Goal: Task Accomplishment & Management: Manage account settings

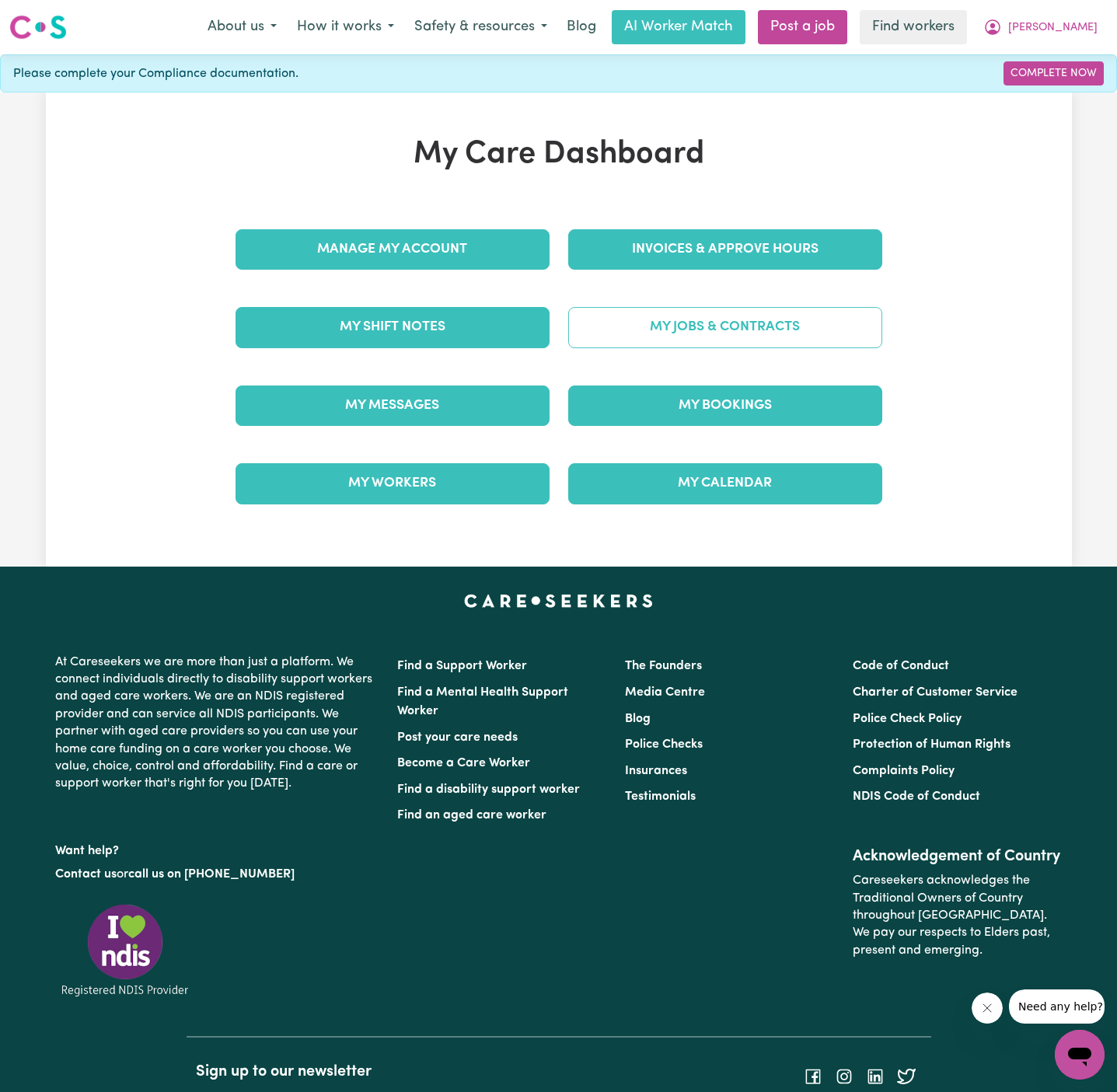
click at [759, 315] on link "My Jobs & Contracts" at bounding box center [725, 327] width 314 height 41
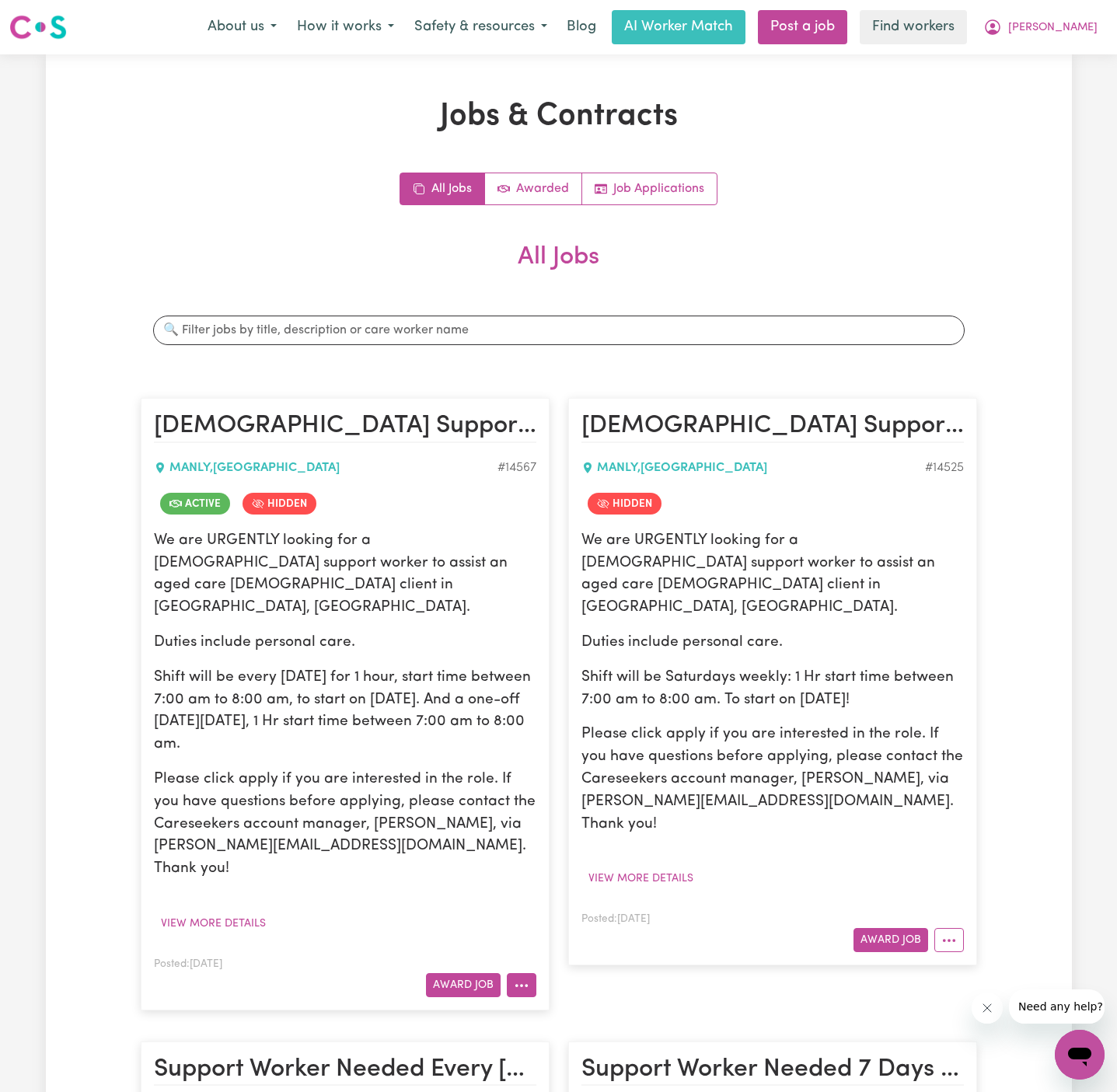
click at [534, 973] on button "More options" at bounding box center [521, 984] width 29 height 24
click at [817, 821] on article "[DEMOGRAPHIC_DATA] Support Worker Needed Every [DATE] In [GEOGRAPHIC_DATA], [GE…" at bounding box center [772, 681] width 409 height 567
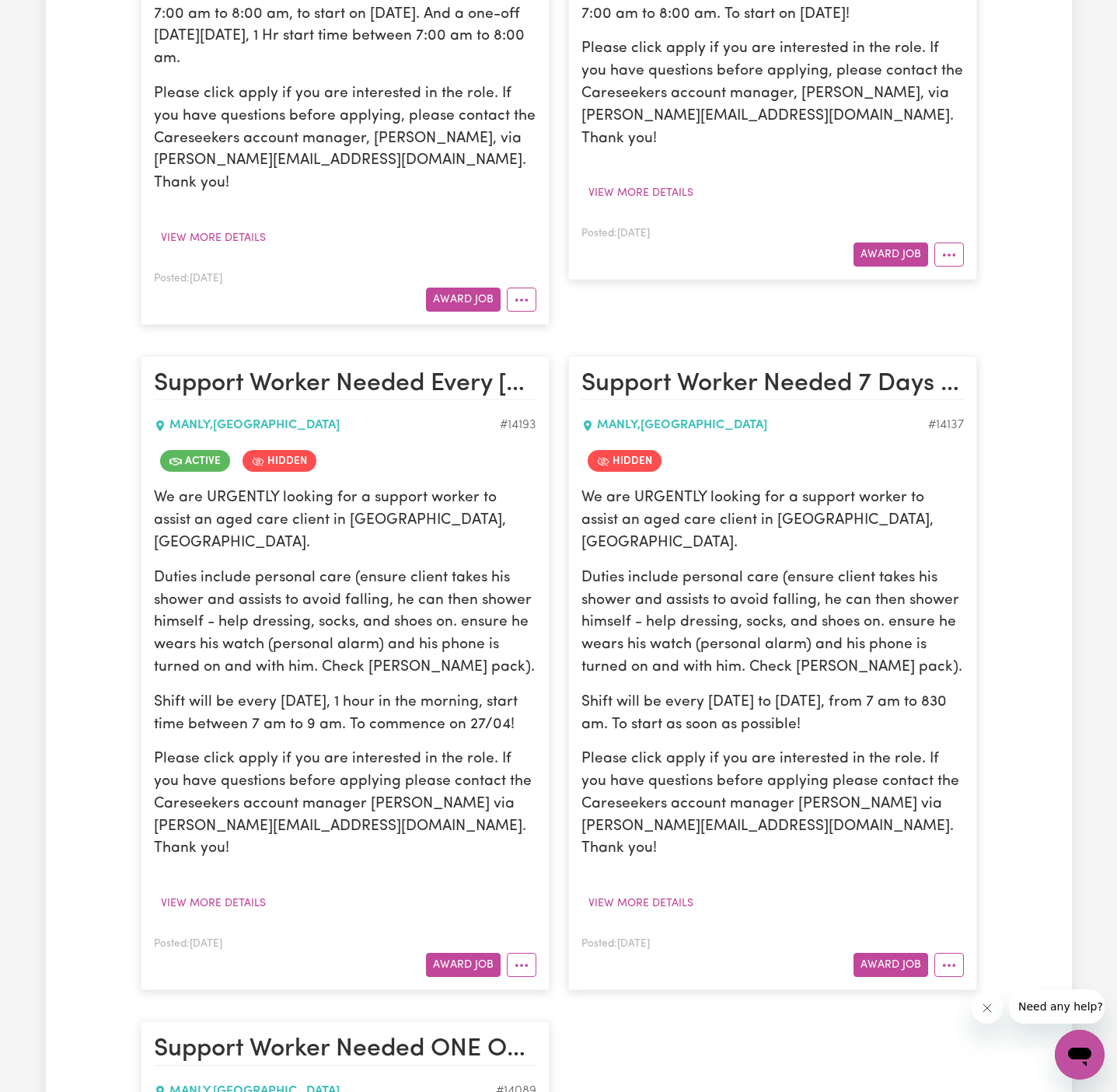
scroll to position [692, 0]
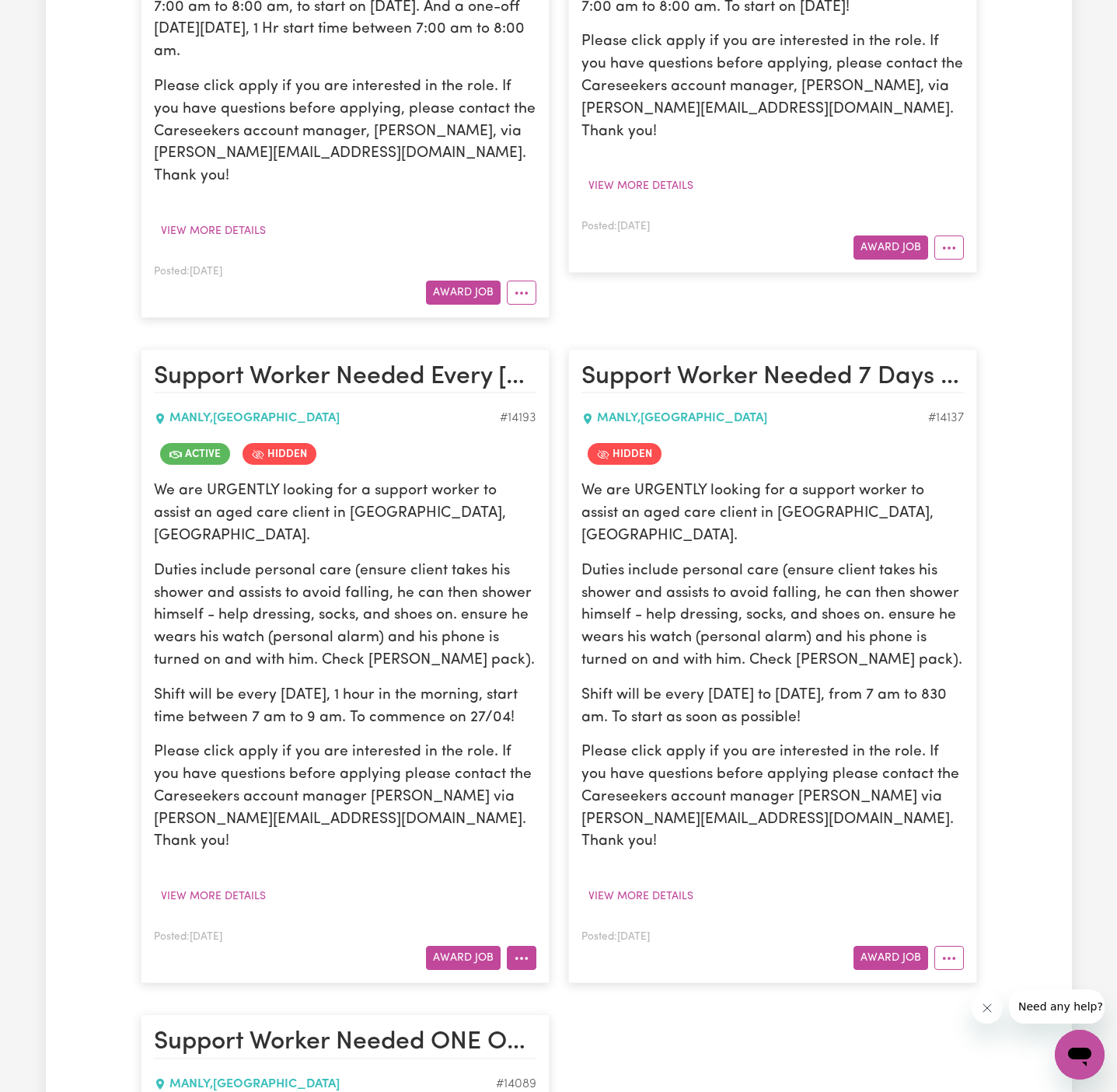
click at [527, 946] on button "More options" at bounding box center [521, 957] width 29 height 24
click at [590, 978] on link "View/Edit Contract" at bounding box center [582, 993] width 151 height 31
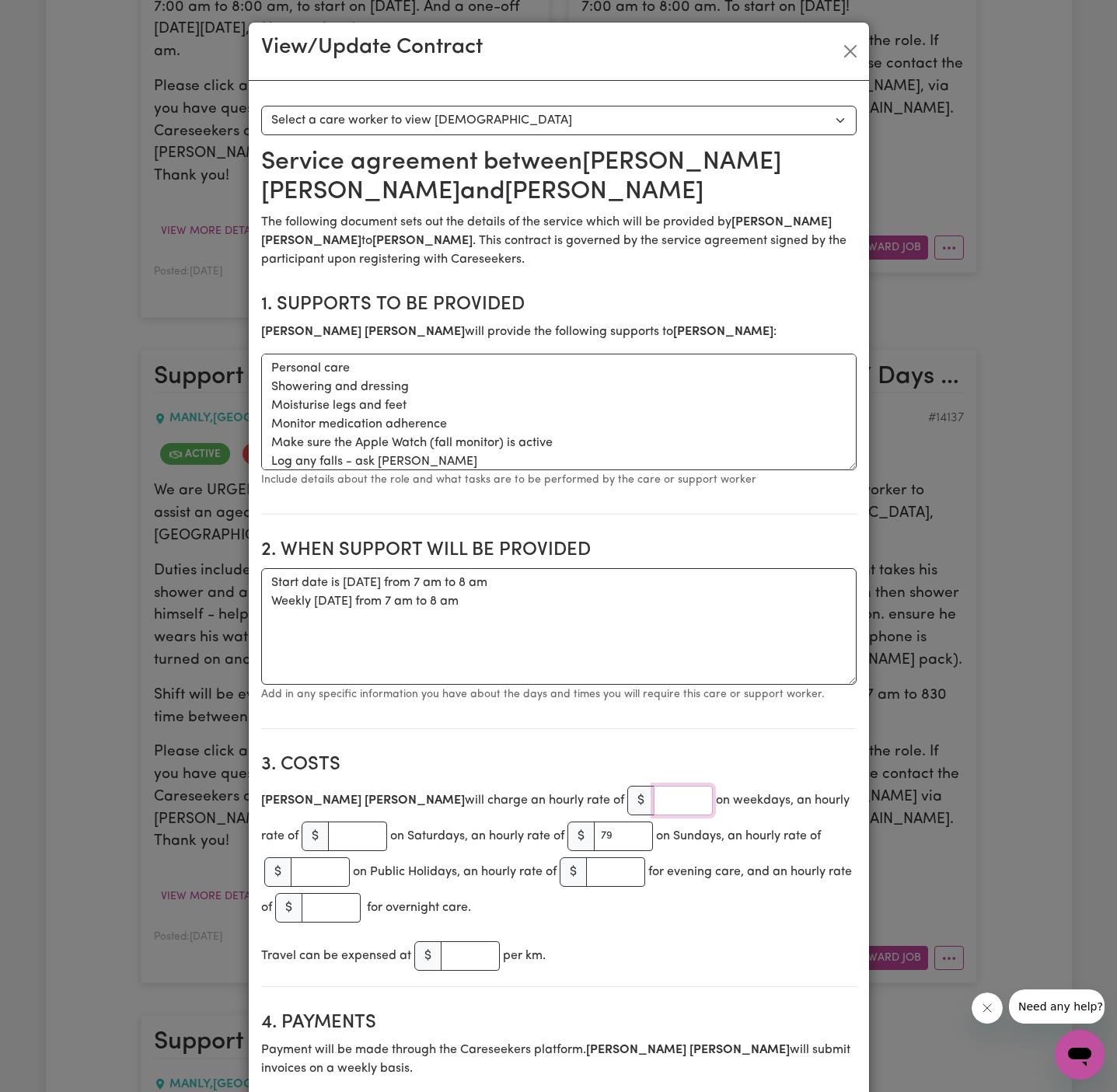
click at [654, 793] on input "number" at bounding box center [683, 800] width 59 height 29
type input "54"
click at [662, 767] on h2 "3. Costs" at bounding box center [558, 765] width 596 height 23
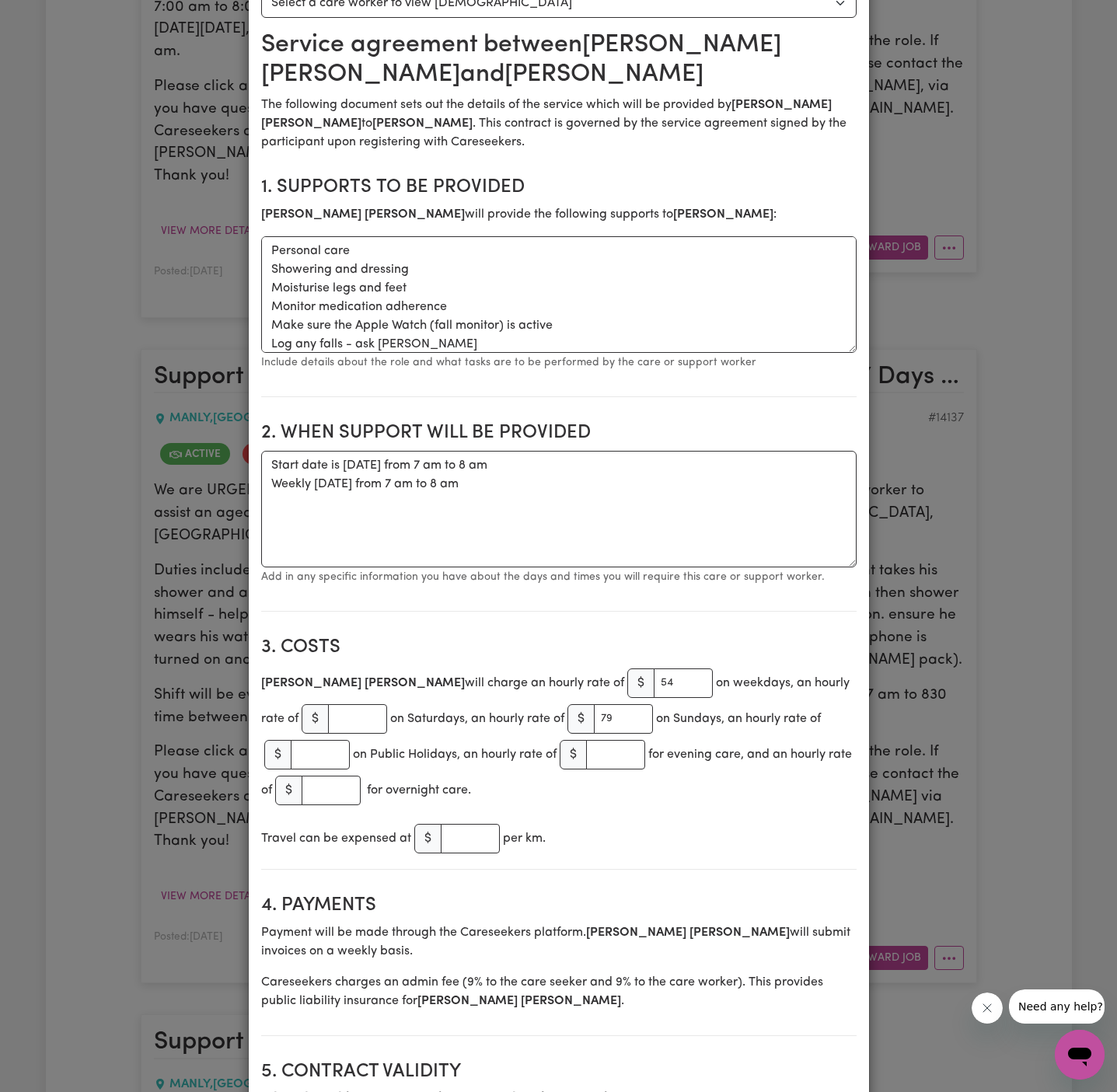
scroll to position [41, 0]
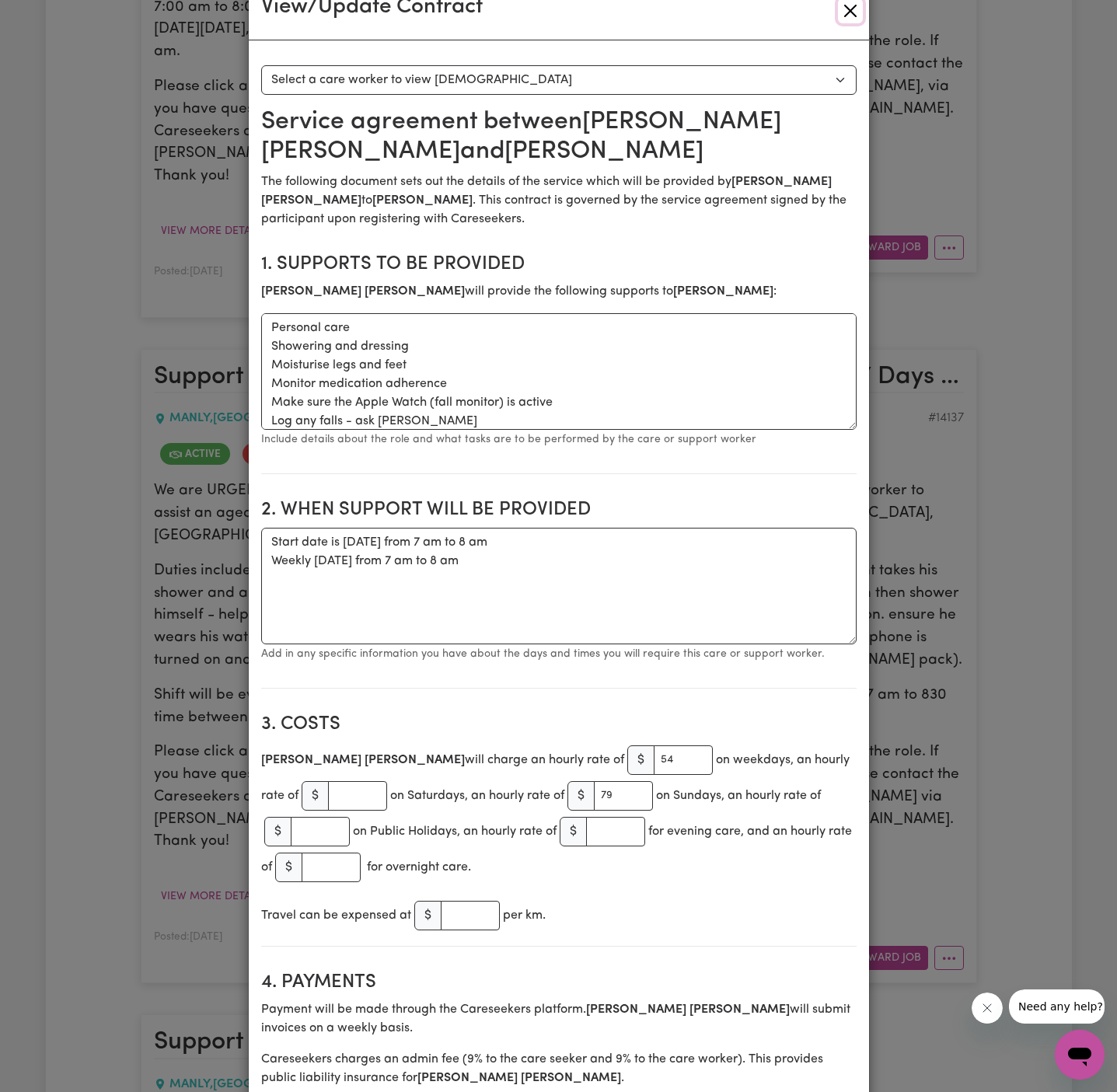
click at [856, 8] on button "Close" at bounding box center [851, 11] width 25 height 25
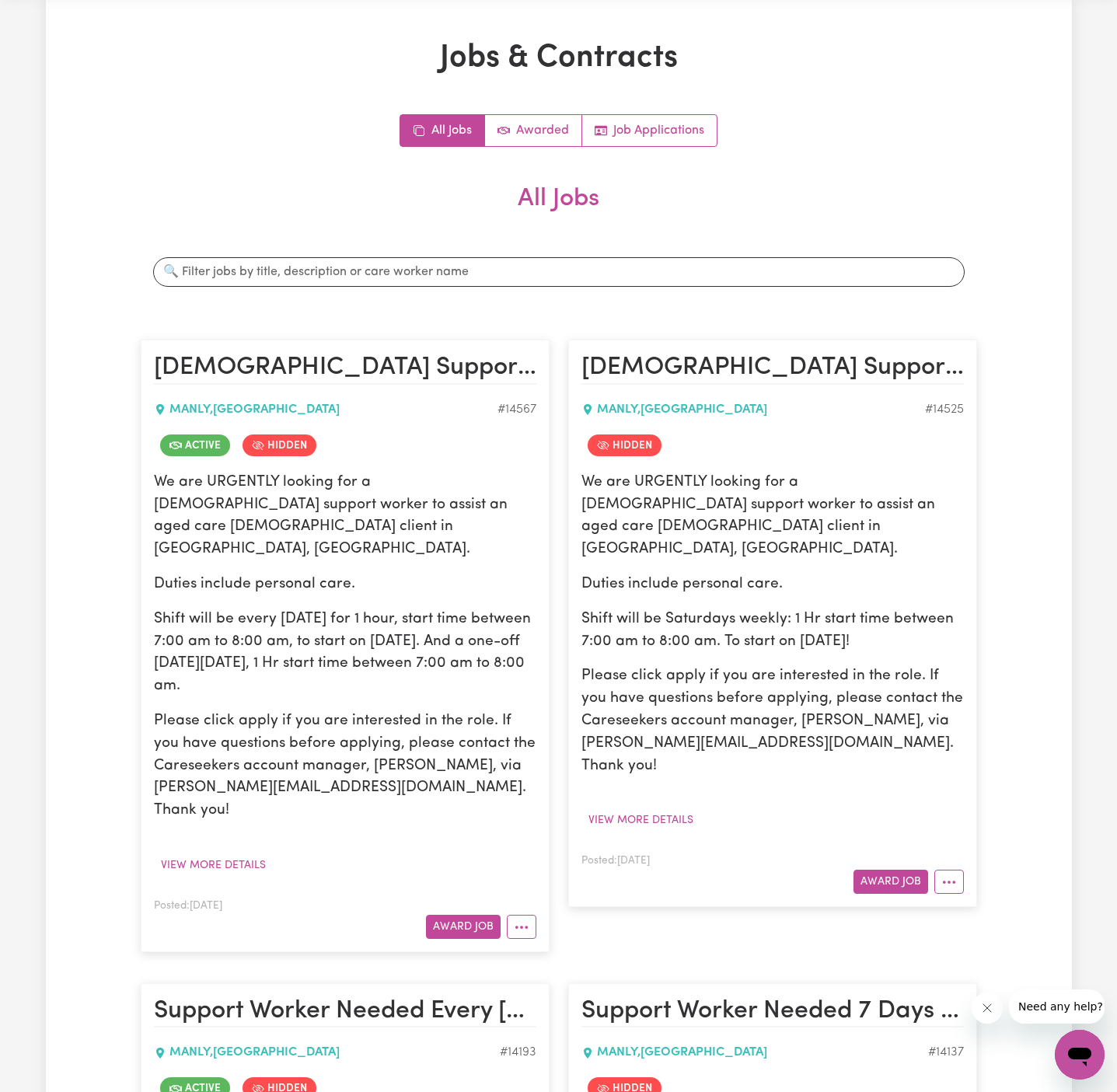
scroll to position [0, 0]
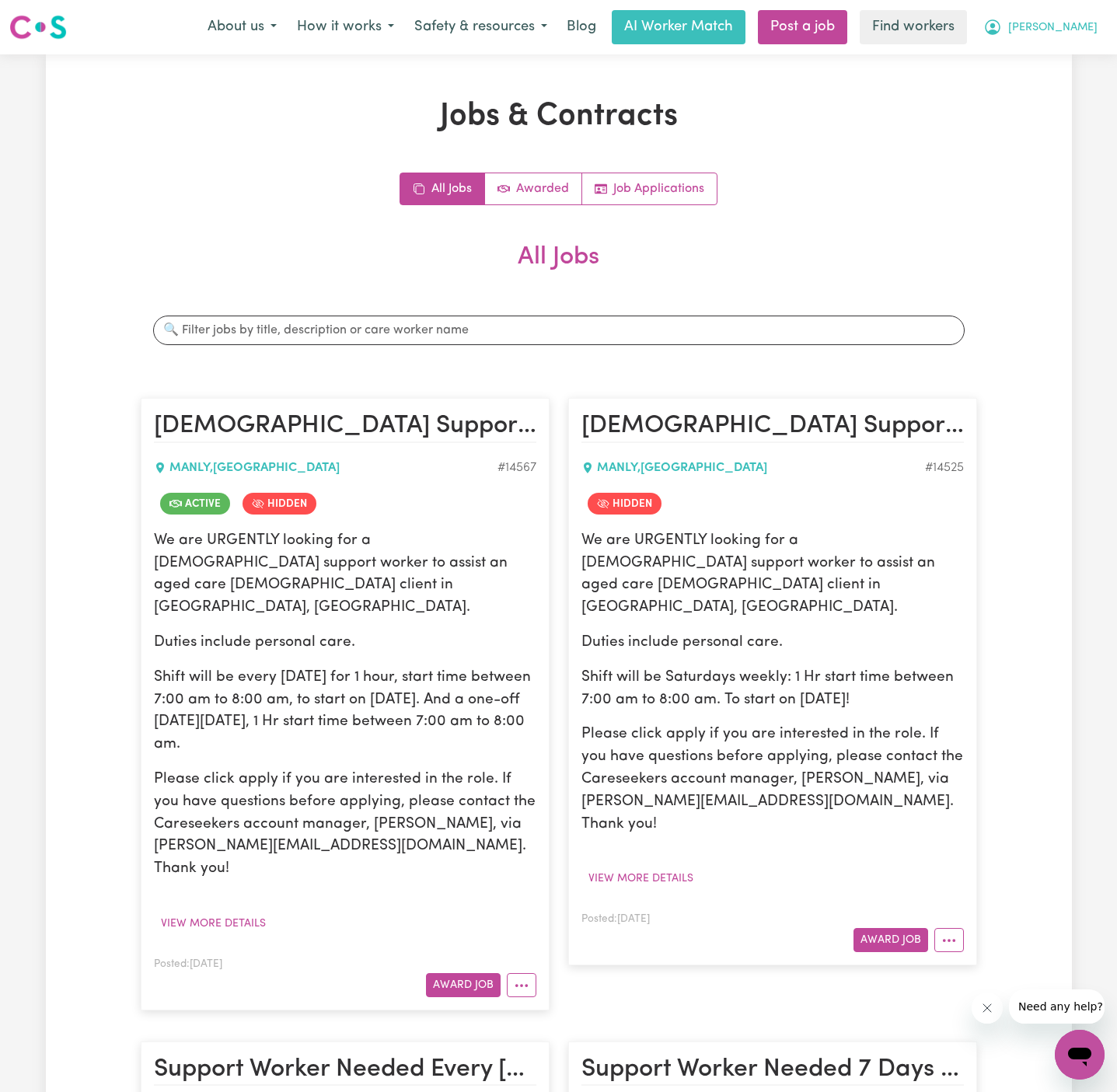
click at [1075, 38] on button "[PERSON_NAME]" at bounding box center [1040, 26] width 134 height 33
click at [1068, 82] on link "Logout" at bounding box center [1045, 89] width 123 height 29
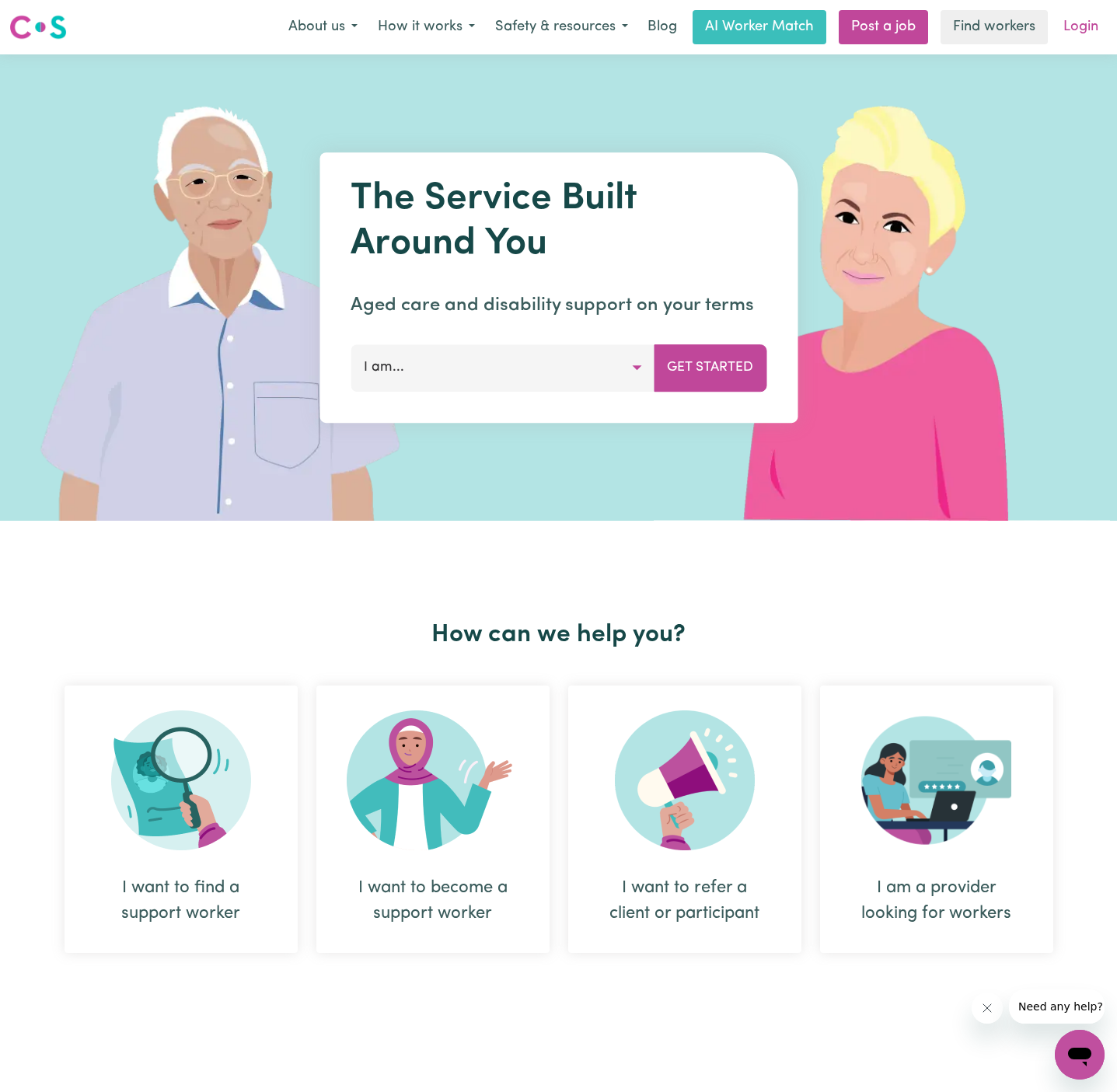
click at [1076, 26] on link "Login" at bounding box center [1080, 26] width 54 height 34
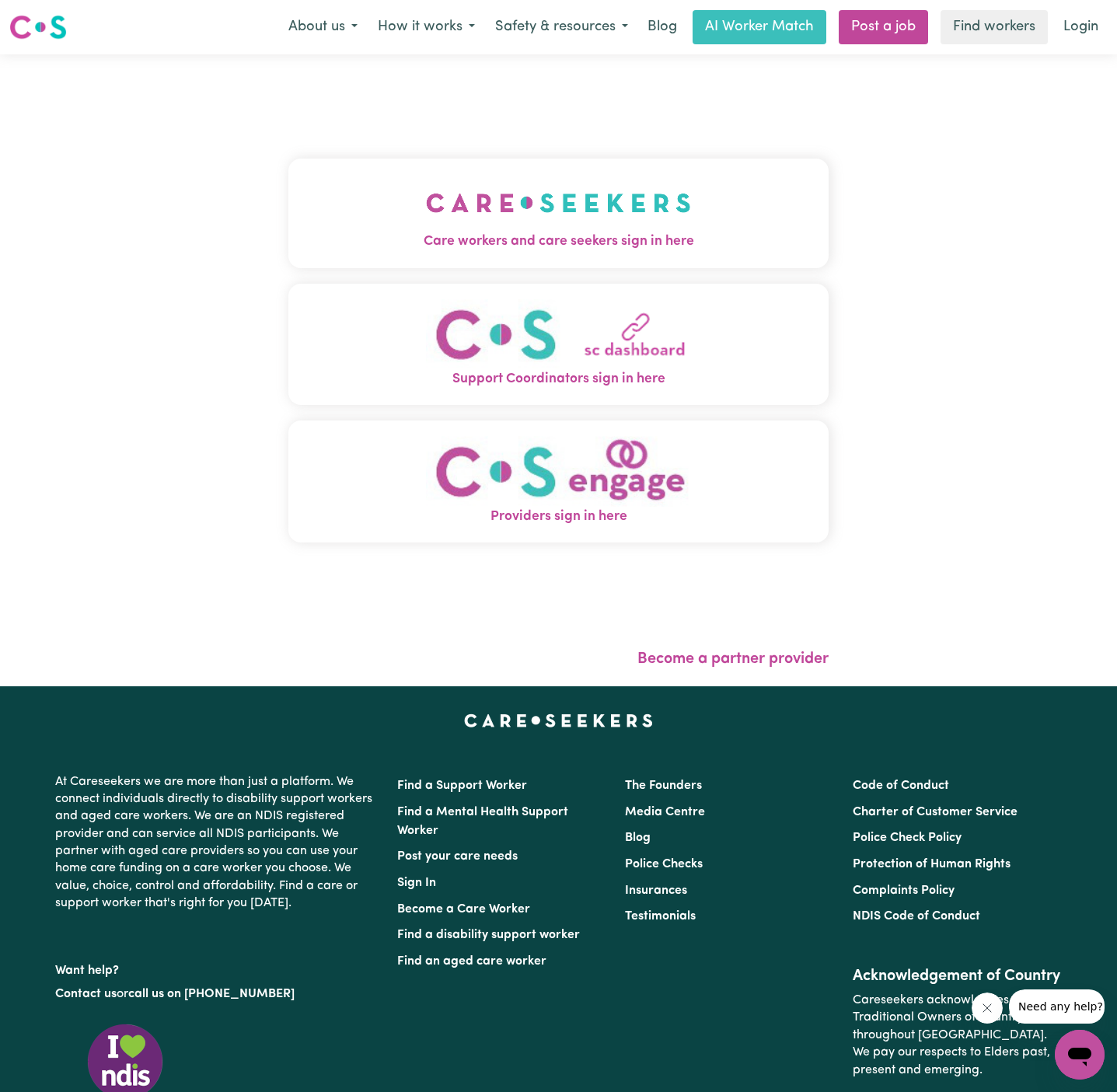
click at [509, 188] on img "Care workers and care seekers sign in here" at bounding box center [558, 202] width 265 height 57
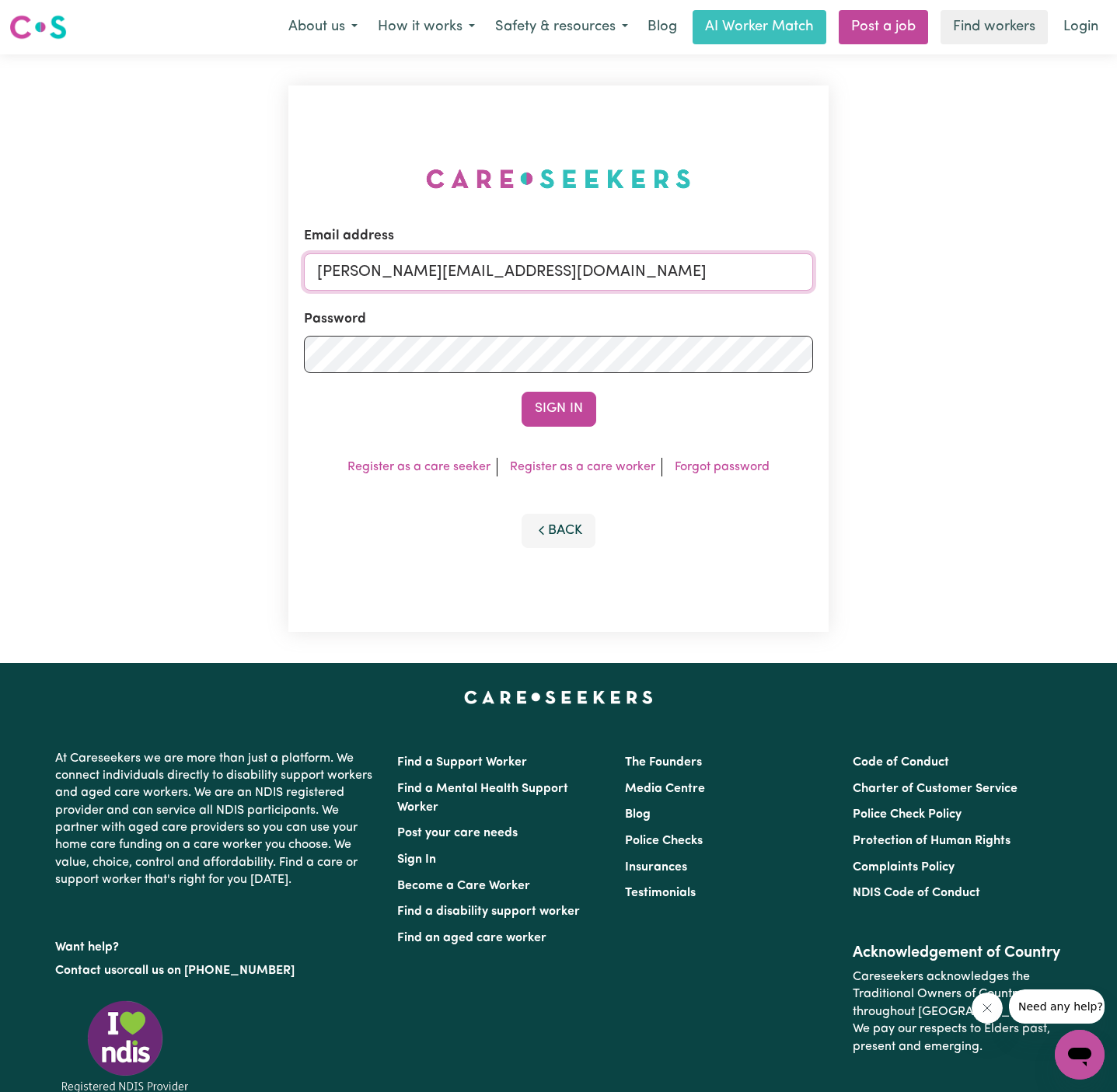
click at [569, 264] on input "[PERSON_NAME][EMAIL_ADDRESS][DOMAIN_NAME]" at bounding box center [558, 272] width 509 height 37
drag, startPoint x: 394, startPoint y: 273, endPoint x: 956, endPoint y: 272, distance: 562.0
click at [956, 272] on div "Email address superuser~[EMAIL_ADDRESS][DOMAIN_NAME] Password Sign In Register …" at bounding box center [558, 359] width 1117 height 609
type input "[EMAIL_ADDRESS][DOMAIN_NAME]"
click at [572, 423] on button "Sign In" at bounding box center [558, 408] width 75 height 34
